Goal: Find contact information: Find contact information

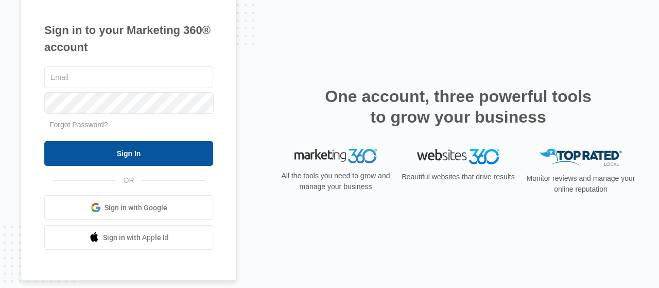
type input "[EMAIL_ADDRESS][DOMAIN_NAME]"
click at [118, 151] on input "Sign In" at bounding box center [128, 153] width 169 height 25
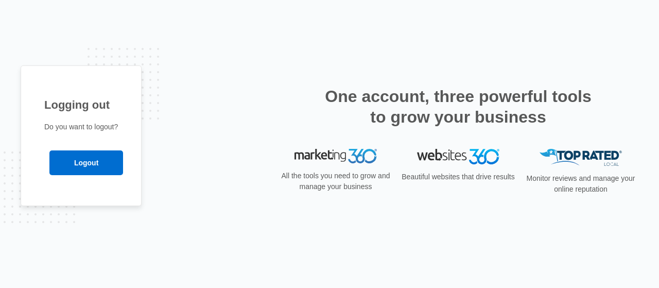
click at [255, 119] on div "Logging out Do you want to logout? Logout" at bounding box center [330, 144] width 618 height 158
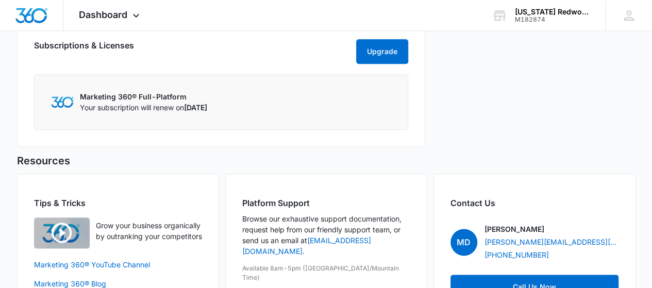
scroll to position [635, 0]
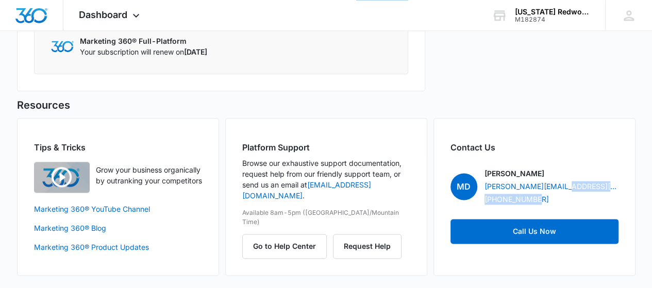
drag, startPoint x: 562, startPoint y: 203, endPoint x: 544, endPoint y: 201, distance: 18.7
click at [544, 201] on div "[PERSON_NAME] [PERSON_NAME][EMAIL_ADDRESS][PERSON_NAME][DOMAIN_NAME] [PHONE_NUM…" at bounding box center [551, 186] width 134 height 37
click at [559, 200] on div "[PERSON_NAME] [PERSON_NAME][EMAIL_ADDRESS][PERSON_NAME][DOMAIN_NAME] [PHONE_NUM…" at bounding box center [551, 186] width 134 height 37
drag, startPoint x: 546, startPoint y: 198, endPoint x: 518, endPoint y: 196, distance: 28.4
click at [518, 196] on div "[PERSON_NAME] [PERSON_NAME][EMAIL_ADDRESS][PERSON_NAME][DOMAIN_NAME] [PHONE_NUM…" at bounding box center [551, 186] width 134 height 37
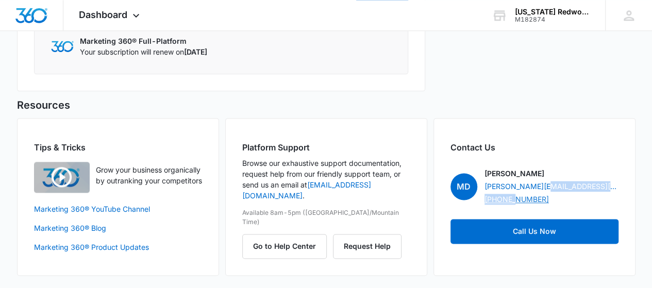
click at [517, 196] on link "[PHONE_NUMBER]" at bounding box center [516, 199] width 64 height 11
click at [447, 196] on div "Contact Us MD [PERSON_NAME] [PERSON_NAME][EMAIL_ADDRESS][PERSON_NAME][DOMAIN_NA…" at bounding box center [534, 197] width 202 height 158
drag, startPoint x: 483, startPoint y: 198, endPoint x: 544, endPoint y: 201, distance: 61.3
click at [544, 201] on div "MD [PERSON_NAME] [PERSON_NAME][EMAIL_ADDRESS][PERSON_NAME][DOMAIN_NAME] [PHONE_…" at bounding box center [534, 186] width 168 height 37
copy link "[PHONE_NUMBER]"
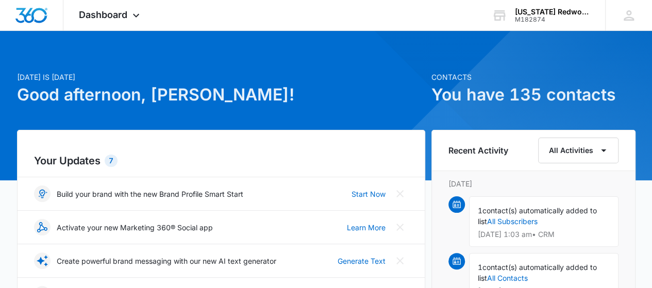
scroll to position [0, 0]
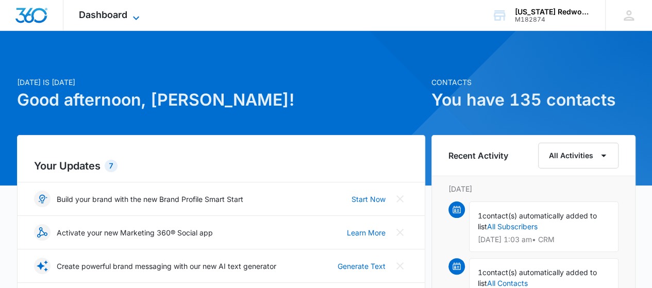
click at [117, 19] on span "Dashboard" at bounding box center [103, 14] width 48 height 11
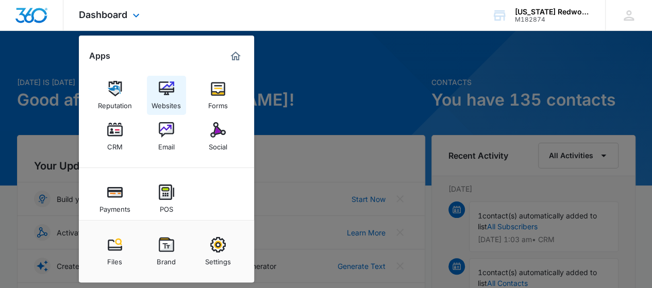
click at [166, 102] on div "Websites" at bounding box center [165, 102] width 29 height 13
